Goal: Task Accomplishment & Management: Use online tool/utility

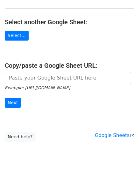
scroll to position [64, 0]
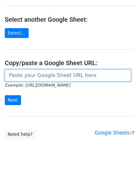
click at [35, 75] on input "url" at bounding box center [68, 75] width 127 height 12
paste input "[URL][DOMAIN_NAME]"
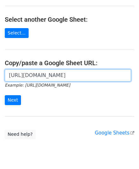
scroll to position [0, 143]
type input "[URL][DOMAIN_NAME]"
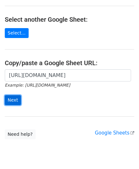
click at [12, 98] on input "Next" at bounding box center [13, 100] width 16 height 10
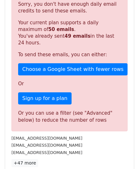
scroll to position [209, 0]
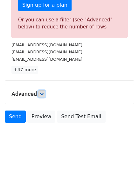
click at [43, 92] on icon at bounding box center [42, 94] width 4 height 4
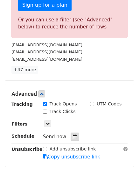
click at [73, 134] on icon at bounding box center [75, 136] width 4 height 4
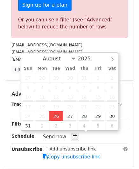
type input "2025-08-26 12:00"
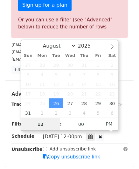
paste input "4"
type input "4"
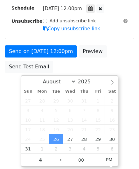
type input "2025-08-26 16:00"
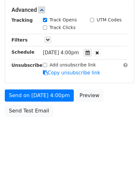
scroll to position [292, 0]
